Goal: Task Accomplishment & Management: Complete application form

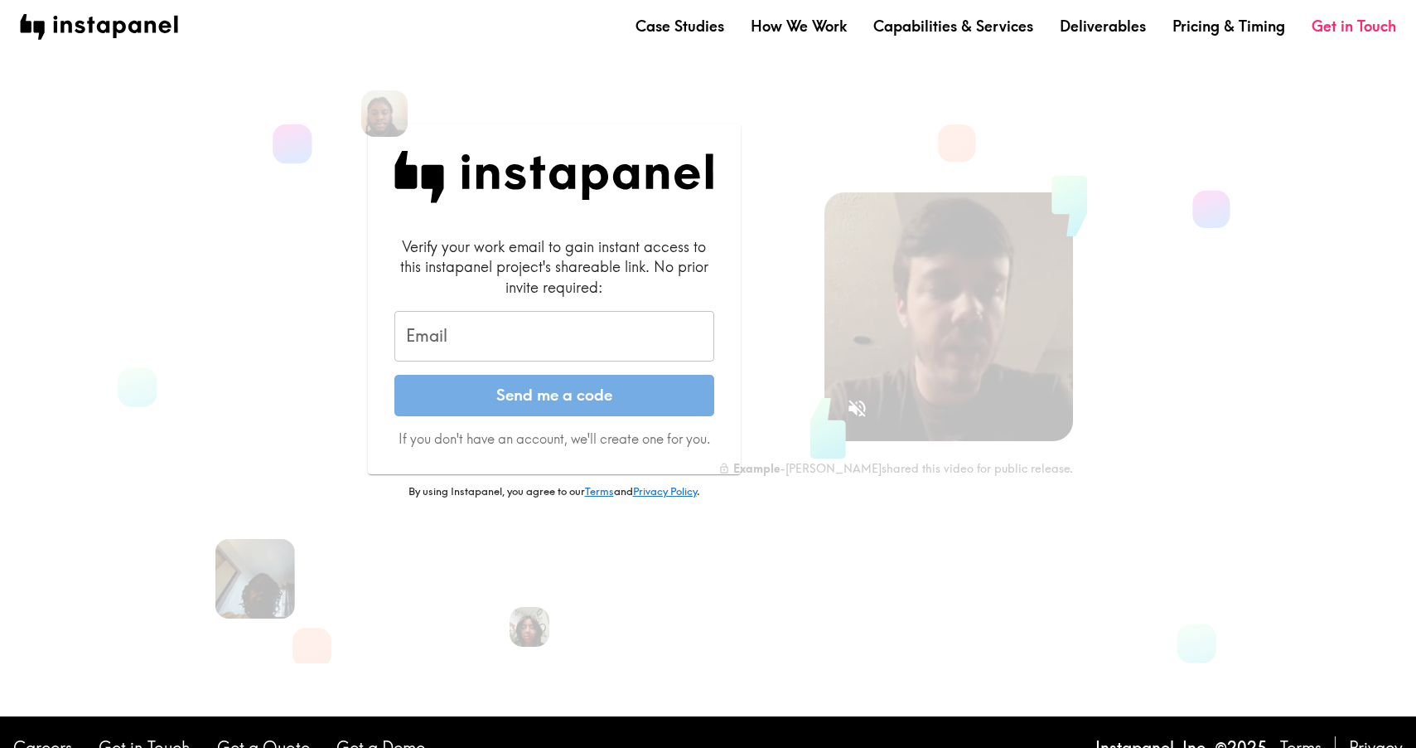
click at [551, 337] on input "Email" at bounding box center [555, 336] width 320 height 51
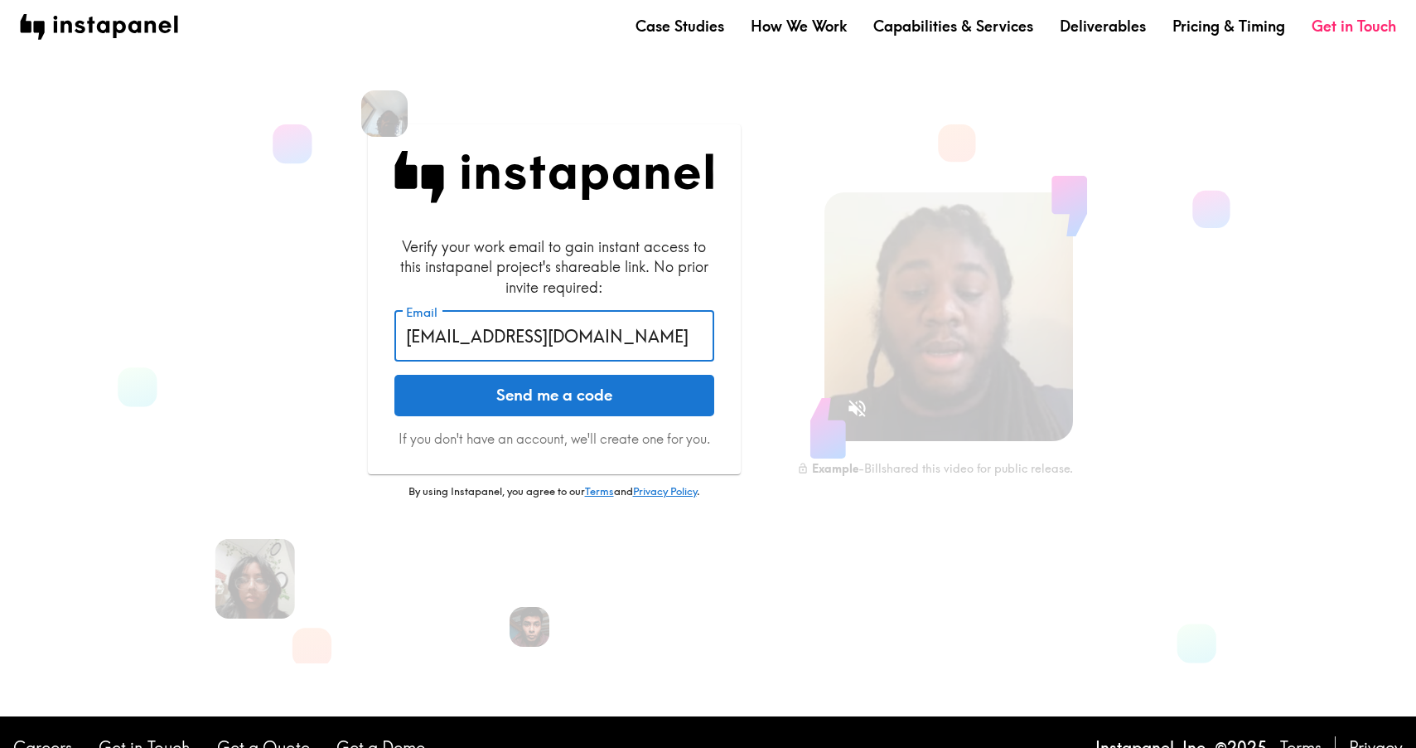
click at [599, 312] on input "[EMAIL_ADDRESS][DOMAIN_NAME]" at bounding box center [555, 336] width 320 height 51
click at [596, 341] on input "[EMAIL_ADDRESS][DOMAIN_NAME]" at bounding box center [555, 336] width 320 height 51
type input "[EMAIL_ADDRESS][DOMAIN_NAME]"
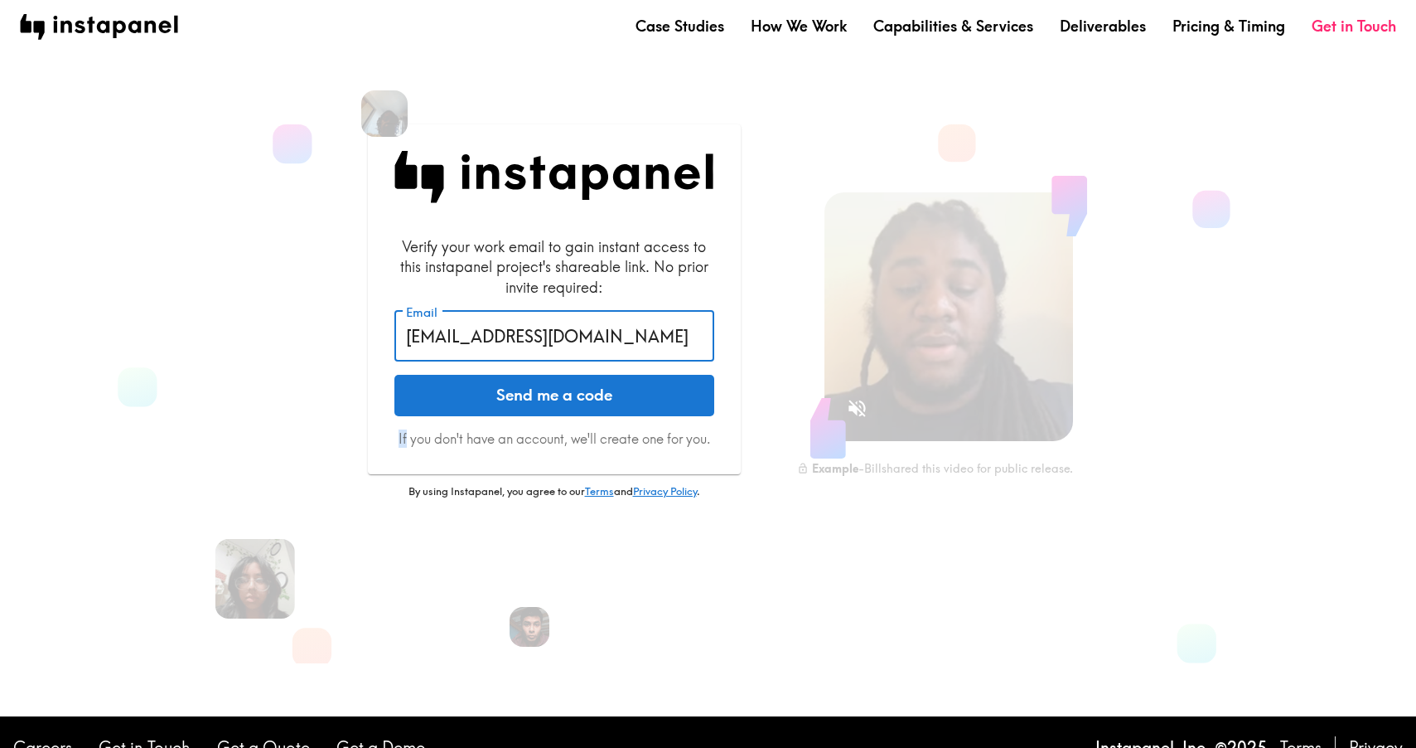
click at [597, 417] on form "Verify your work email to gain instant access to this instapanel project's shar…" at bounding box center [555, 342] width 320 height 212
click at [605, 402] on button "Send me a code" at bounding box center [555, 395] width 320 height 41
